Goal: Task Accomplishment & Management: Use online tool/utility

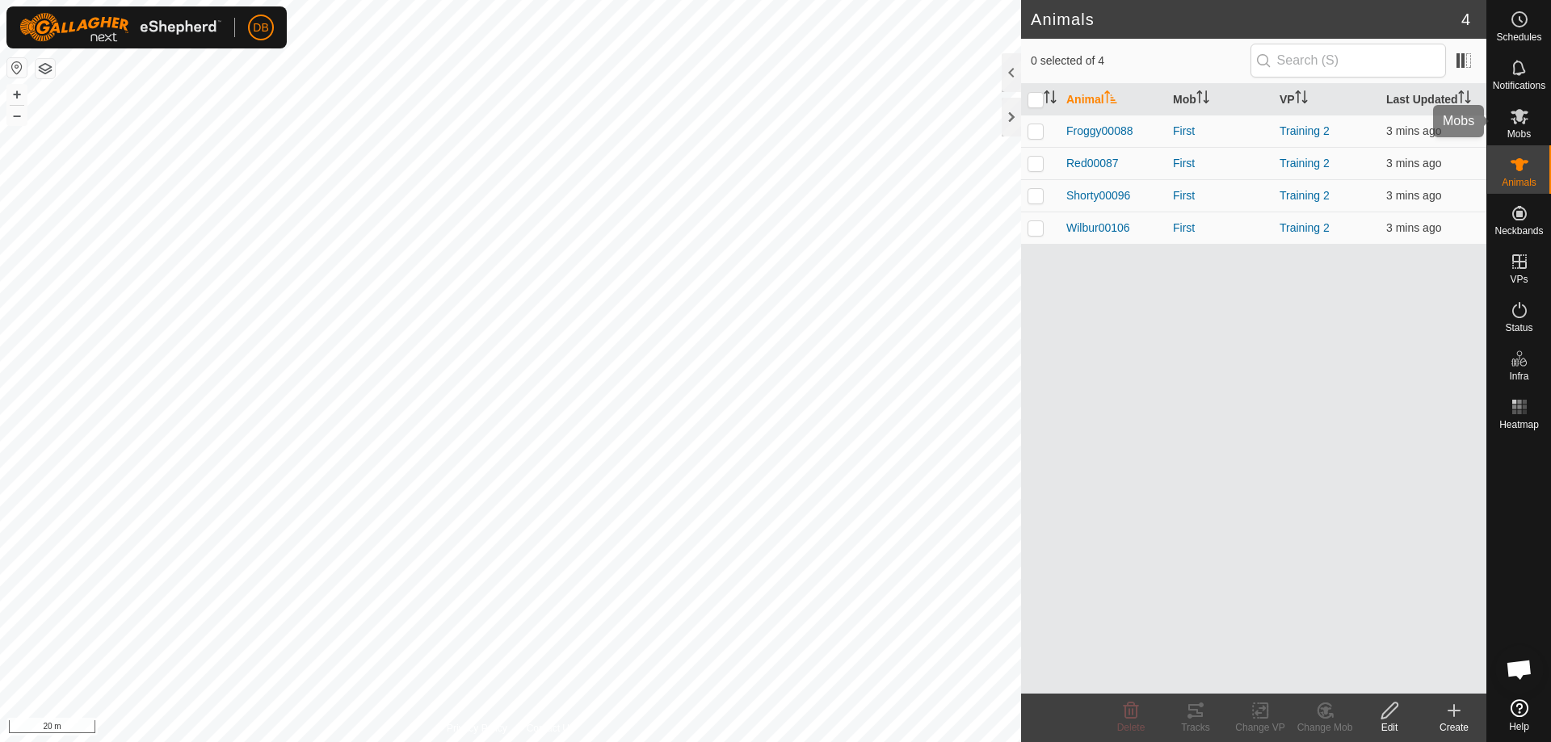
click at [1524, 123] on icon at bounding box center [1519, 116] width 18 height 15
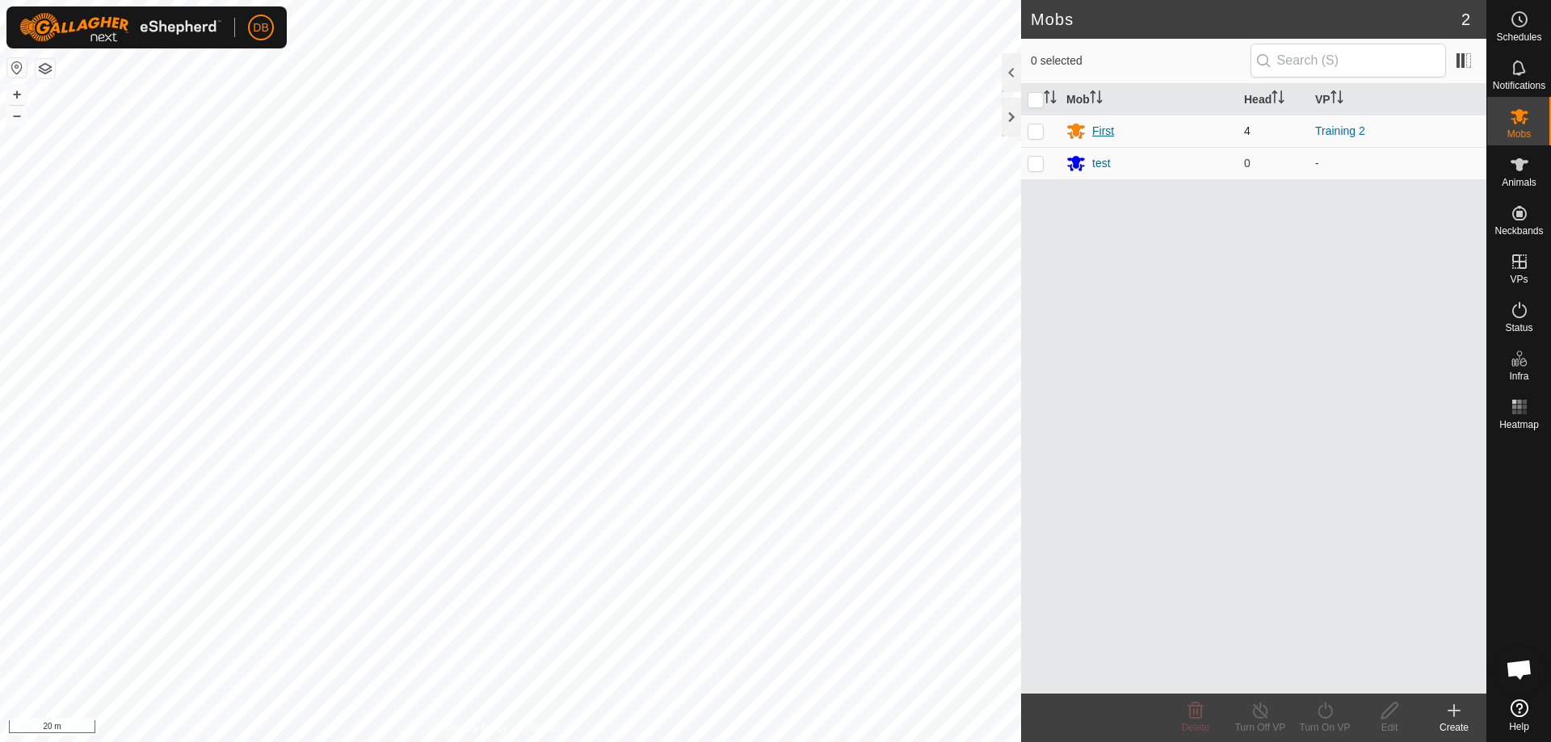
click at [1108, 133] on div "First" at bounding box center [1103, 131] width 22 height 17
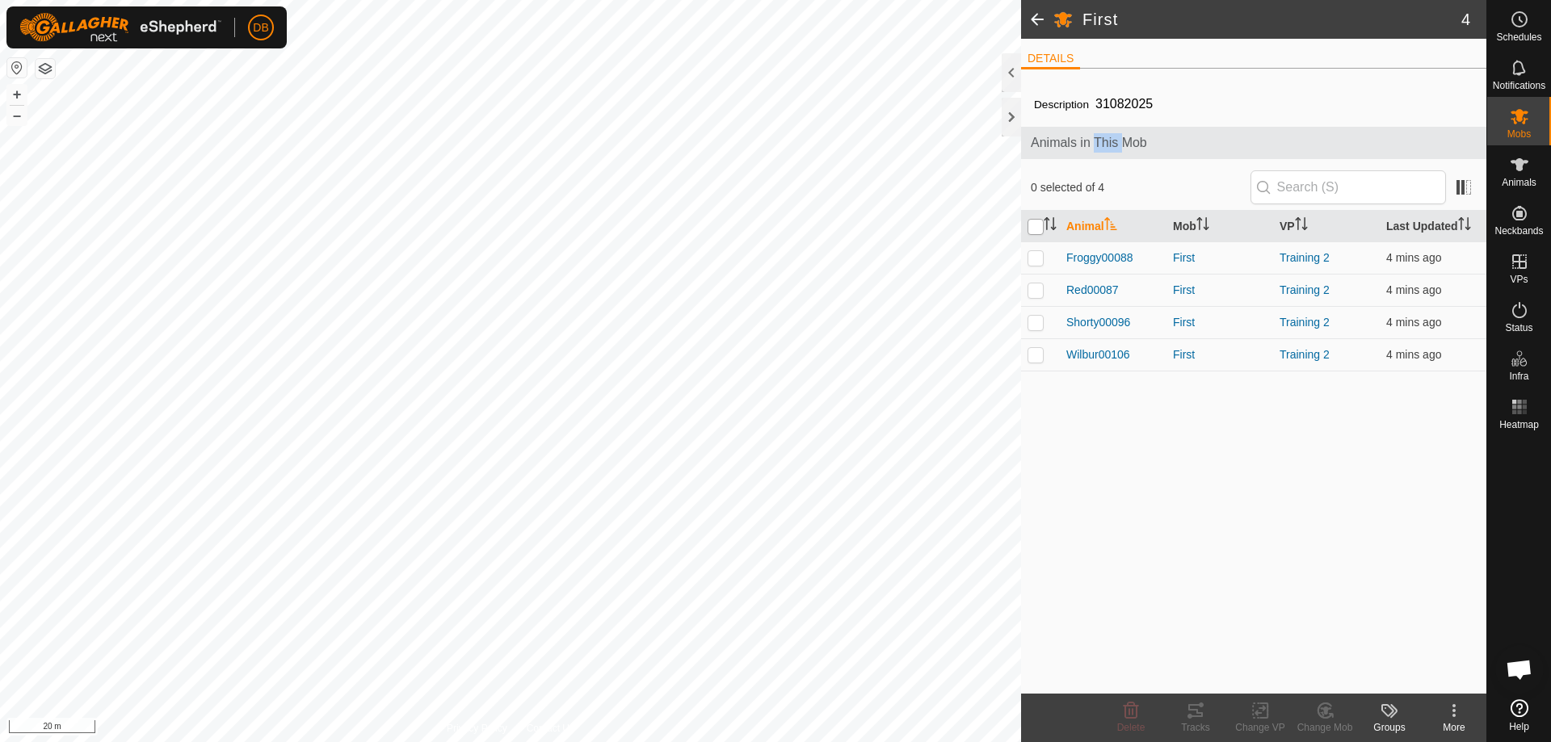
click at [1034, 221] on input "checkbox" at bounding box center [1035, 227] width 16 height 16
checkbox input "true"
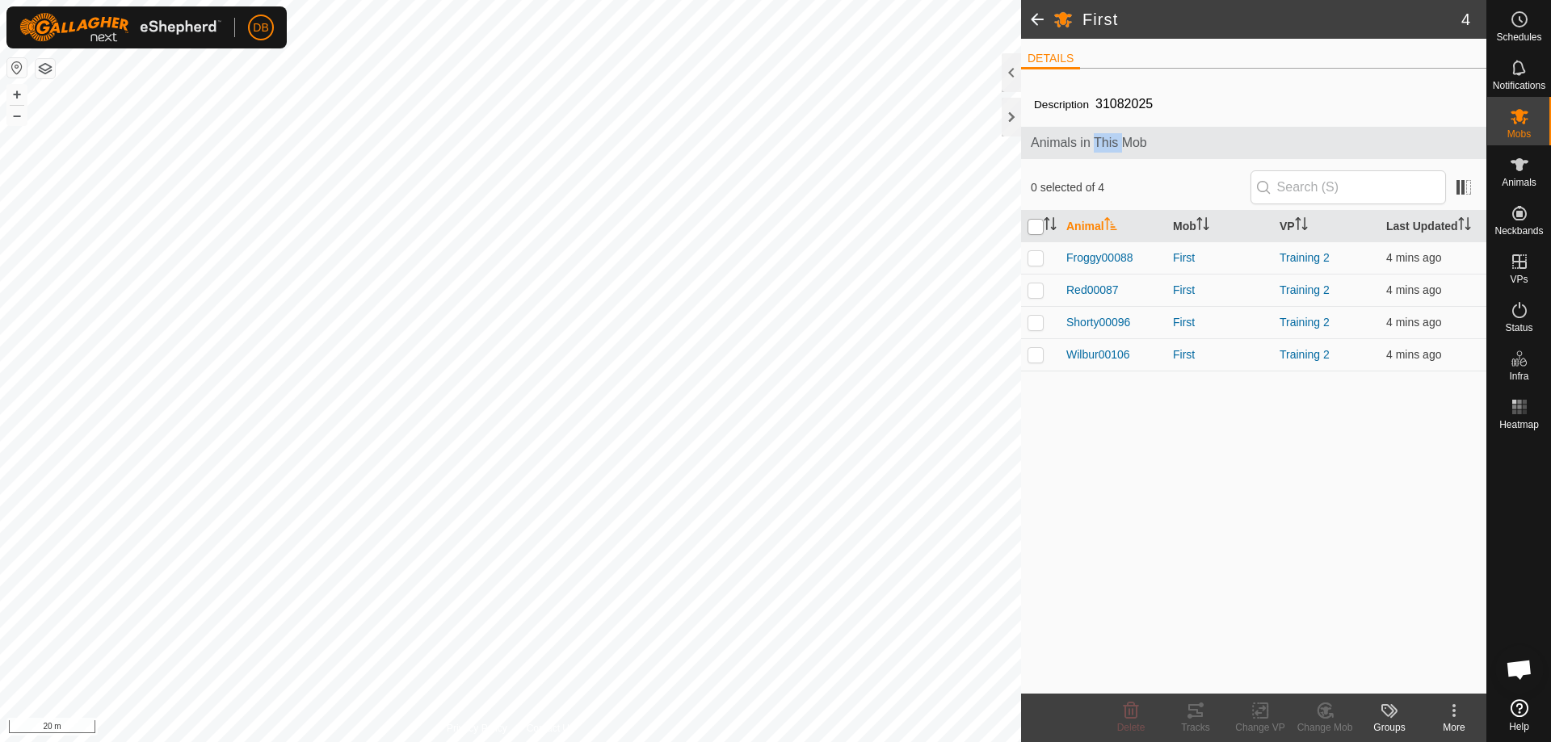
checkbox input "true"
click at [1256, 717] on icon at bounding box center [1260, 710] width 20 height 19
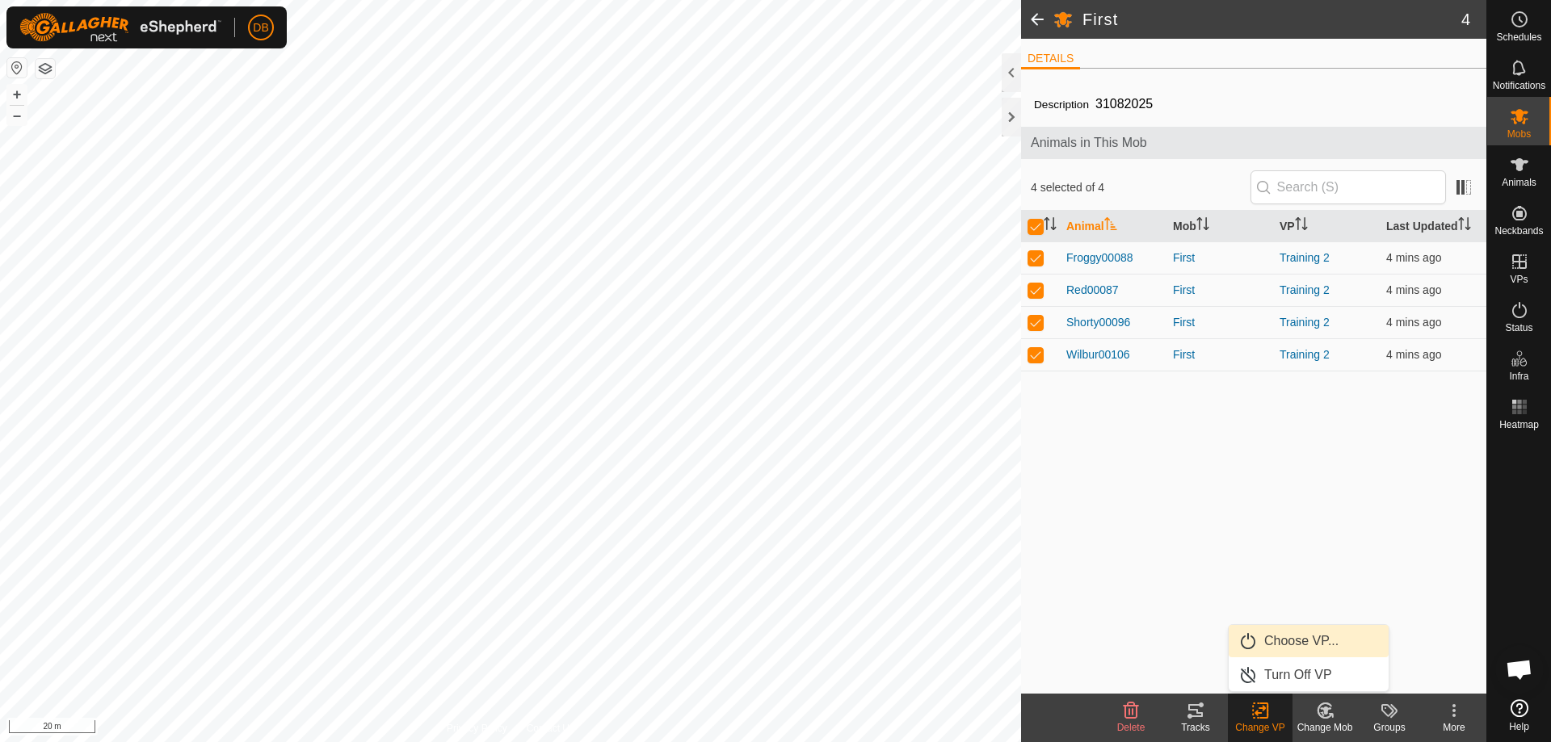
click at [1302, 645] on link "Choose VP..." at bounding box center [1309, 641] width 160 height 32
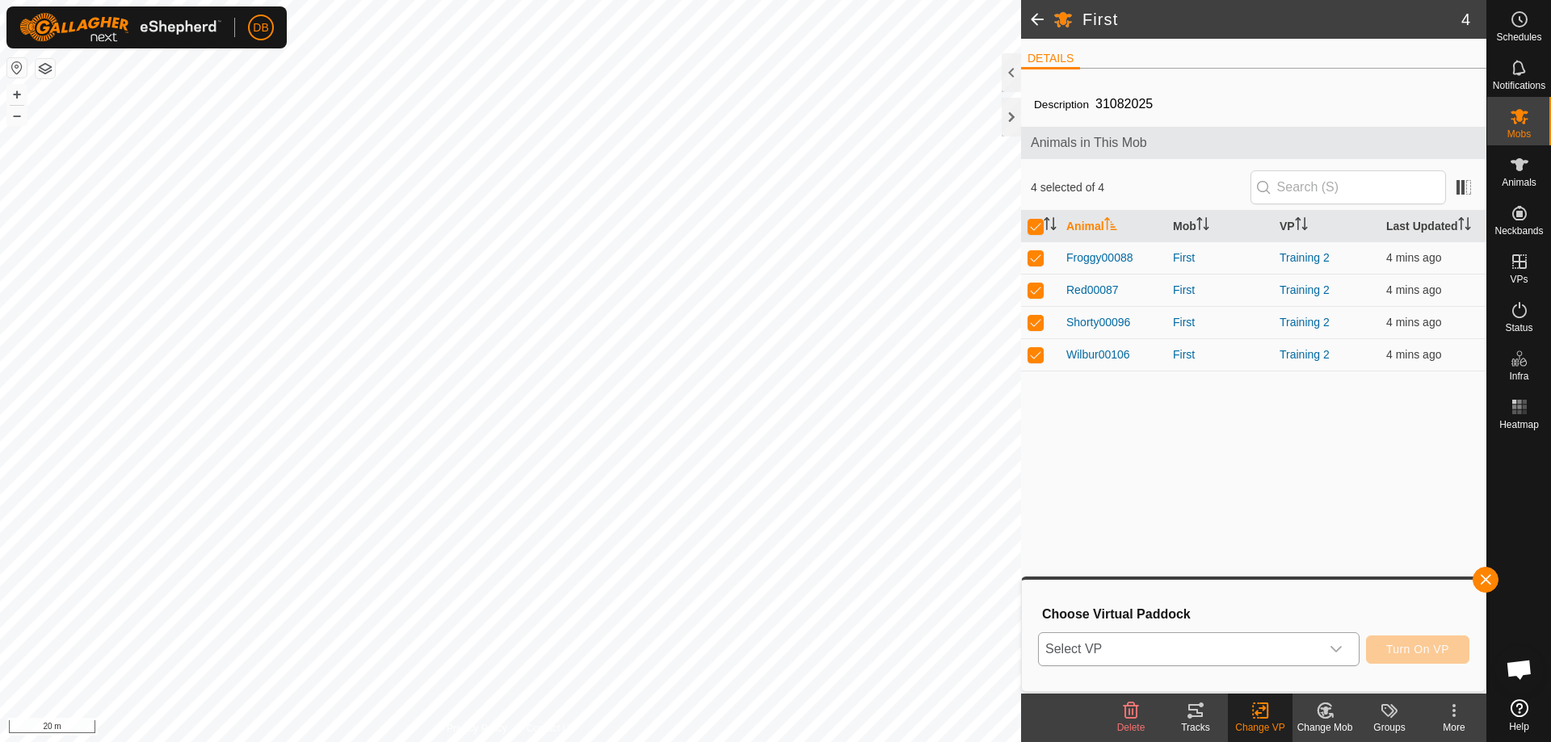
click at [1338, 649] on icon "dropdown trigger" at bounding box center [1335, 649] width 11 height 6
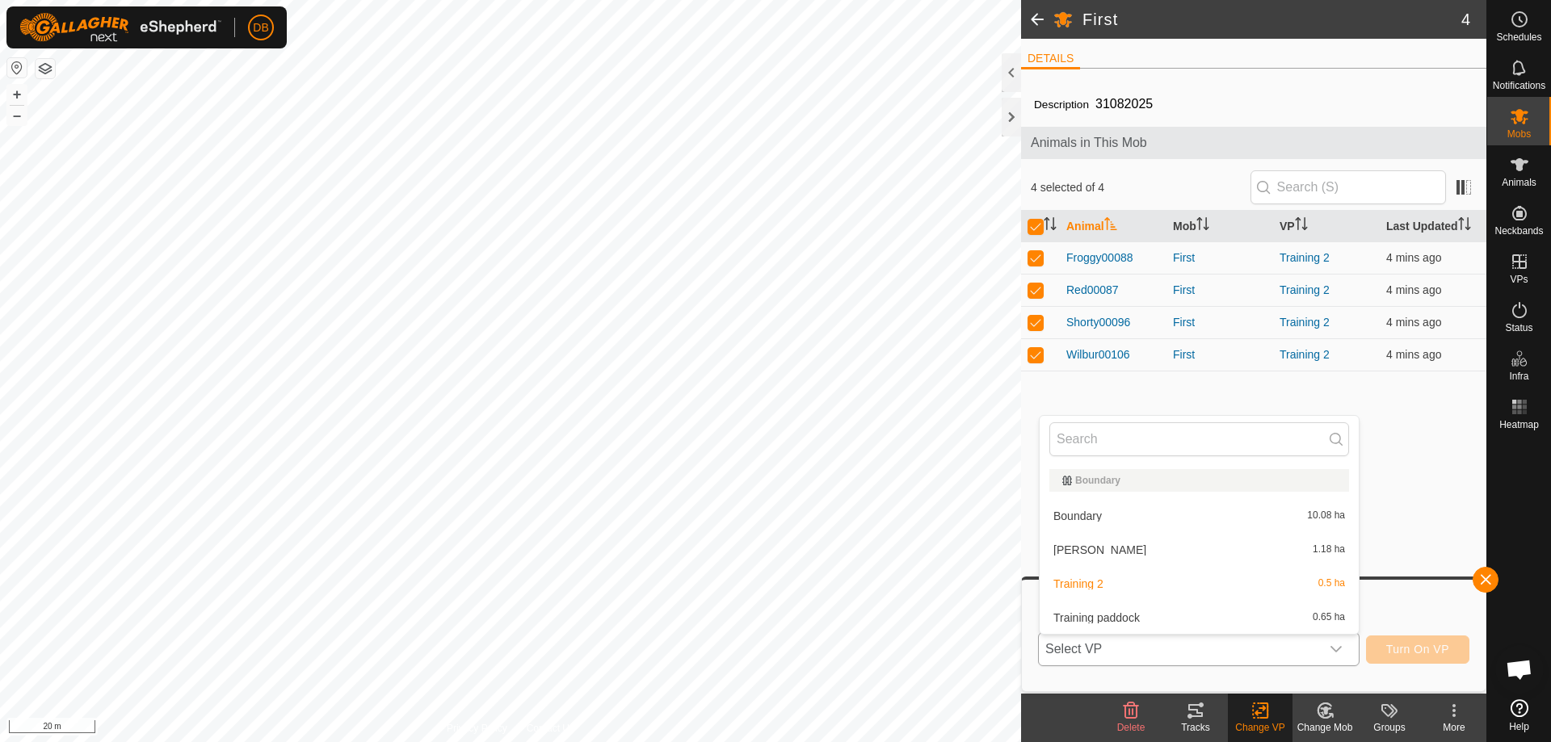
click at [1061, 544] on li "[PERSON_NAME] 1.18 ha" at bounding box center [1199, 550] width 319 height 32
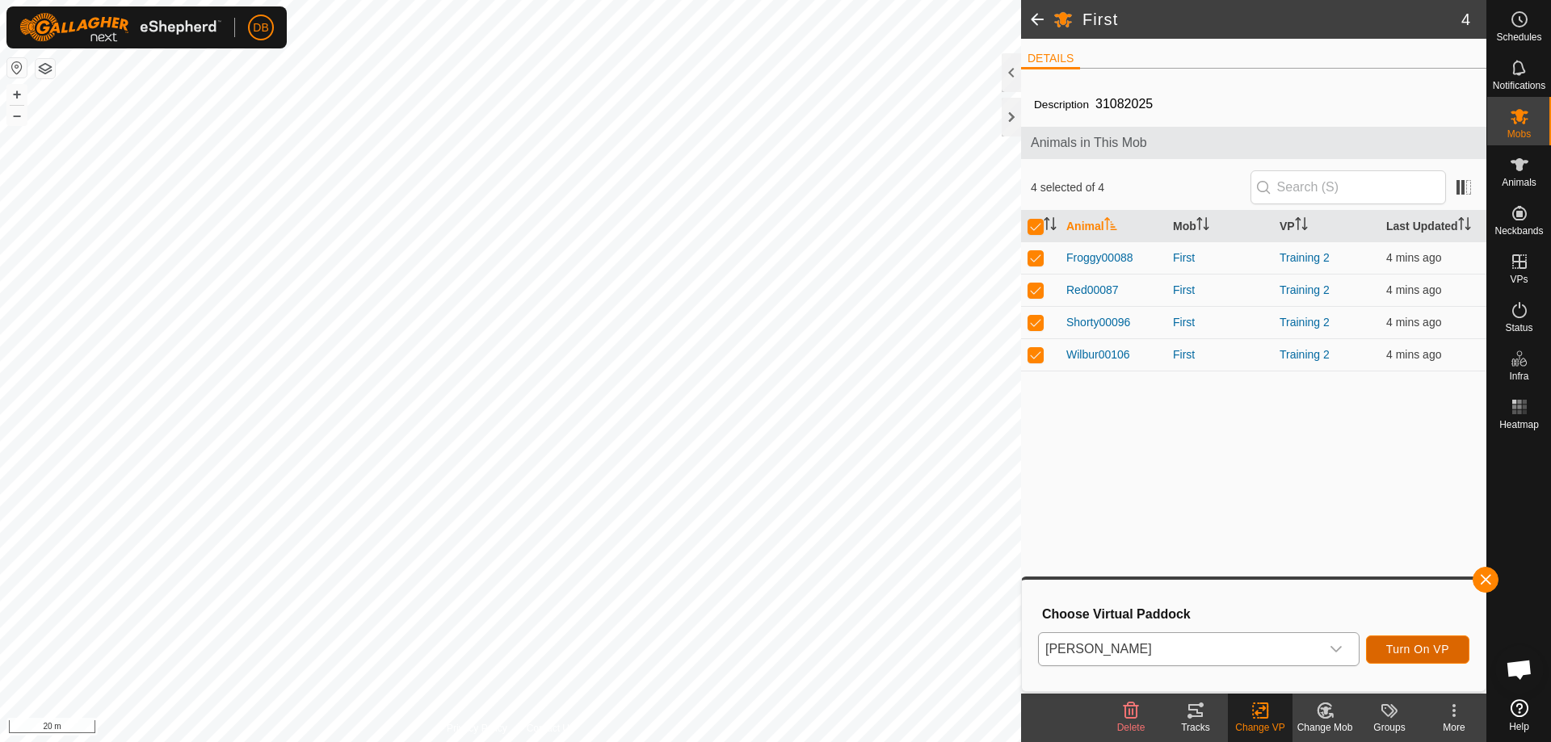
click at [1401, 645] on span "Turn On VP" at bounding box center [1417, 649] width 63 height 13
